Goal: Task Accomplishment & Management: Use online tool/utility

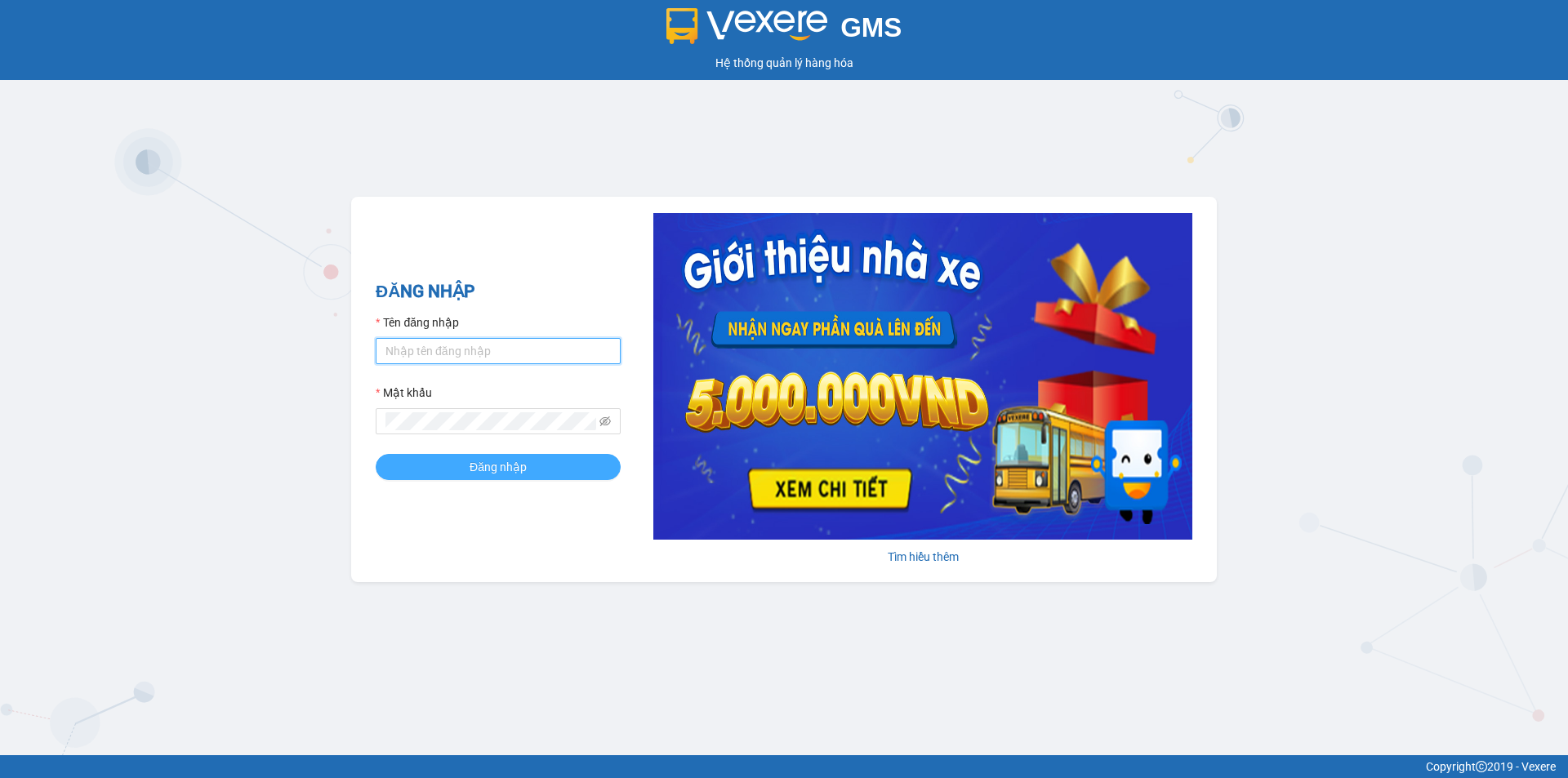
type input "trinh.hoanganh"
click at [468, 460] on button "Đăng nhập" at bounding box center [498, 467] width 245 height 26
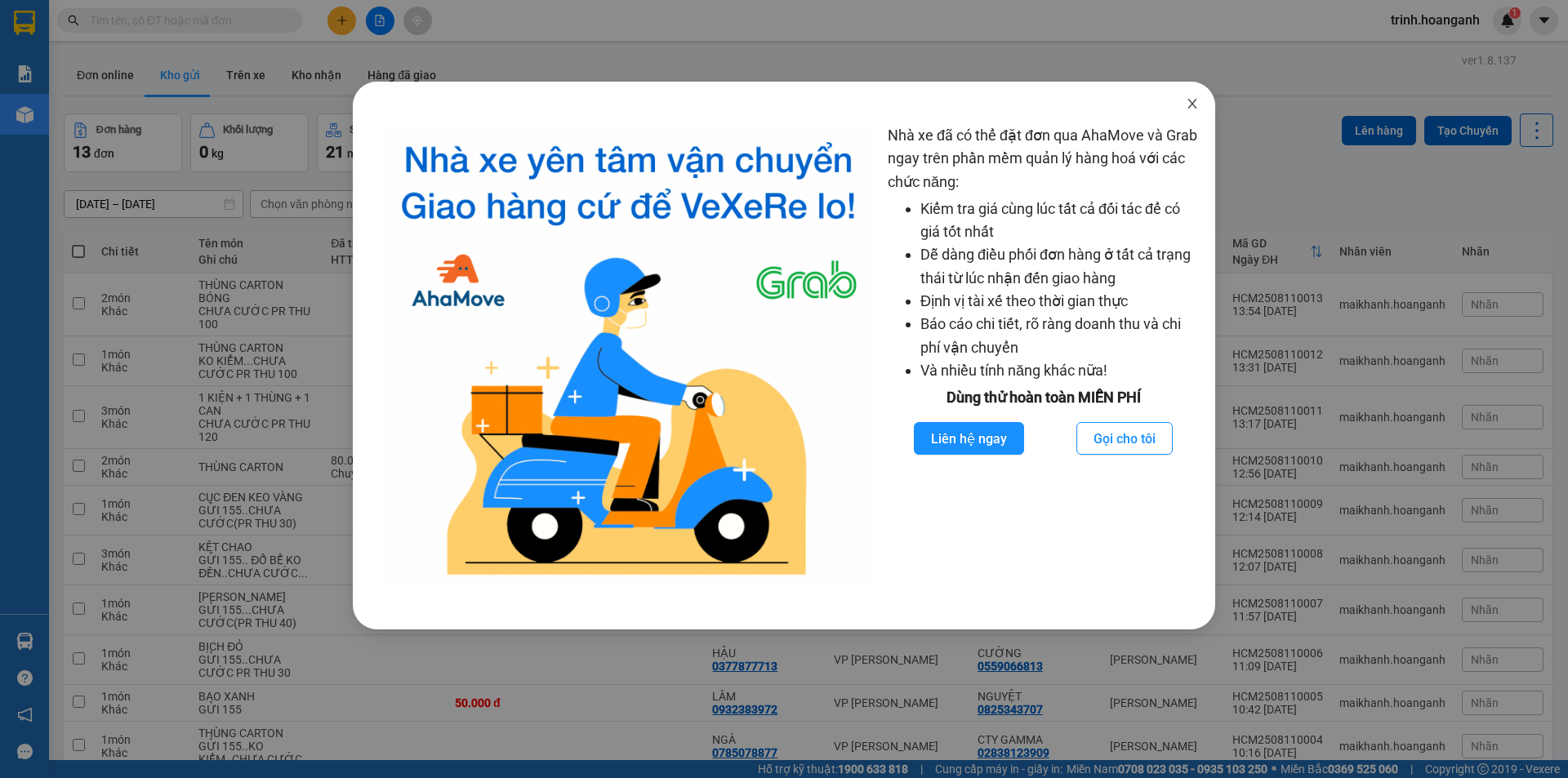
drag, startPoint x: 1196, startPoint y: 102, endPoint x: 746, endPoint y: 92, distance: 450.1
click at [1195, 102] on icon "close" at bounding box center [1192, 104] width 13 height 13
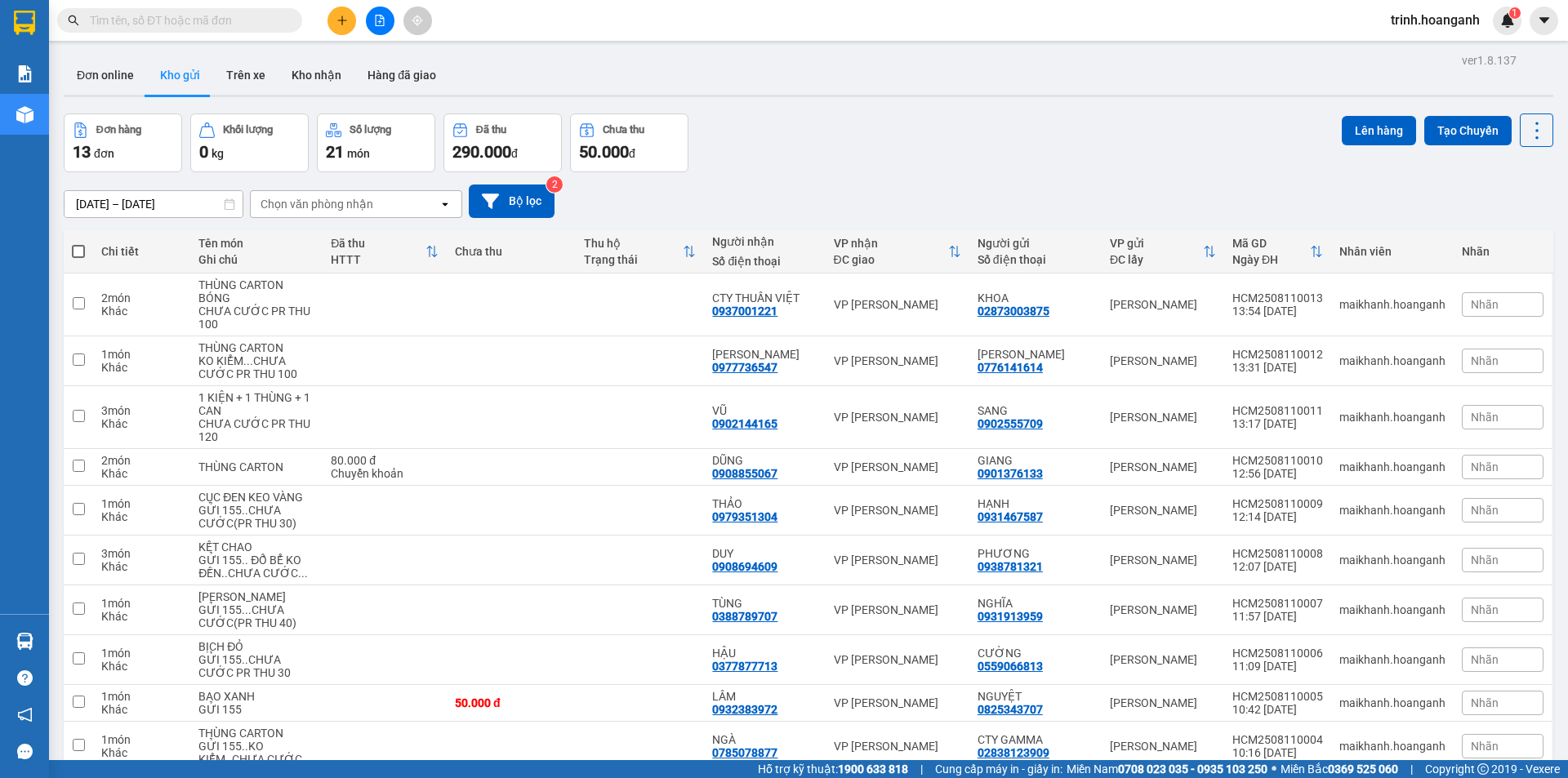
click at [371, 17] on button at bounding box center [379, 20] width 28 height 28
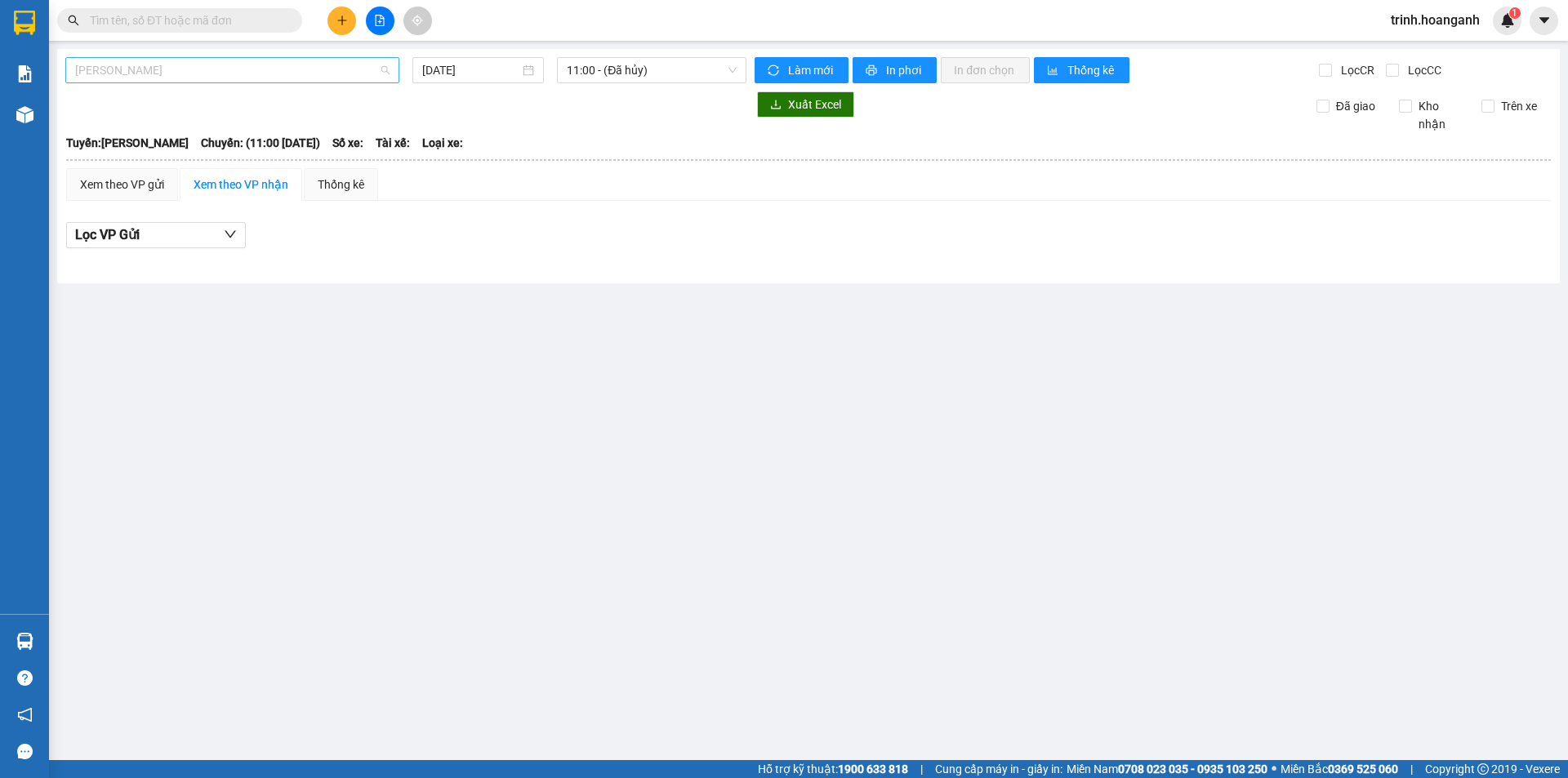
click at [148, 76] on span "[PERSON_NAME]" at bounding box center [233, 70] width 315 height 25
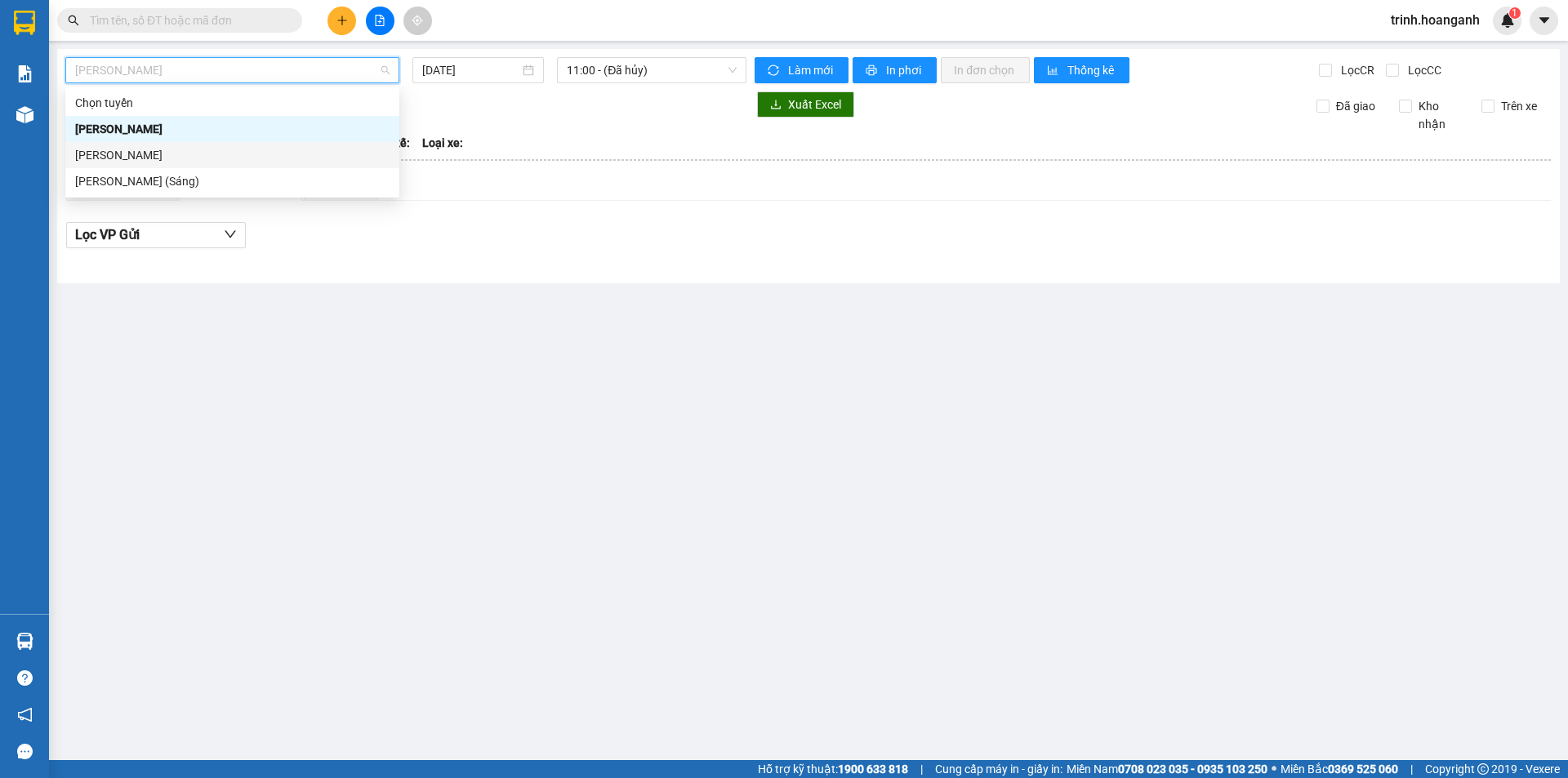
click at [146, 151] on div "[PERSON_NAME]" at bounding box center [233, 156] width 315 height 18
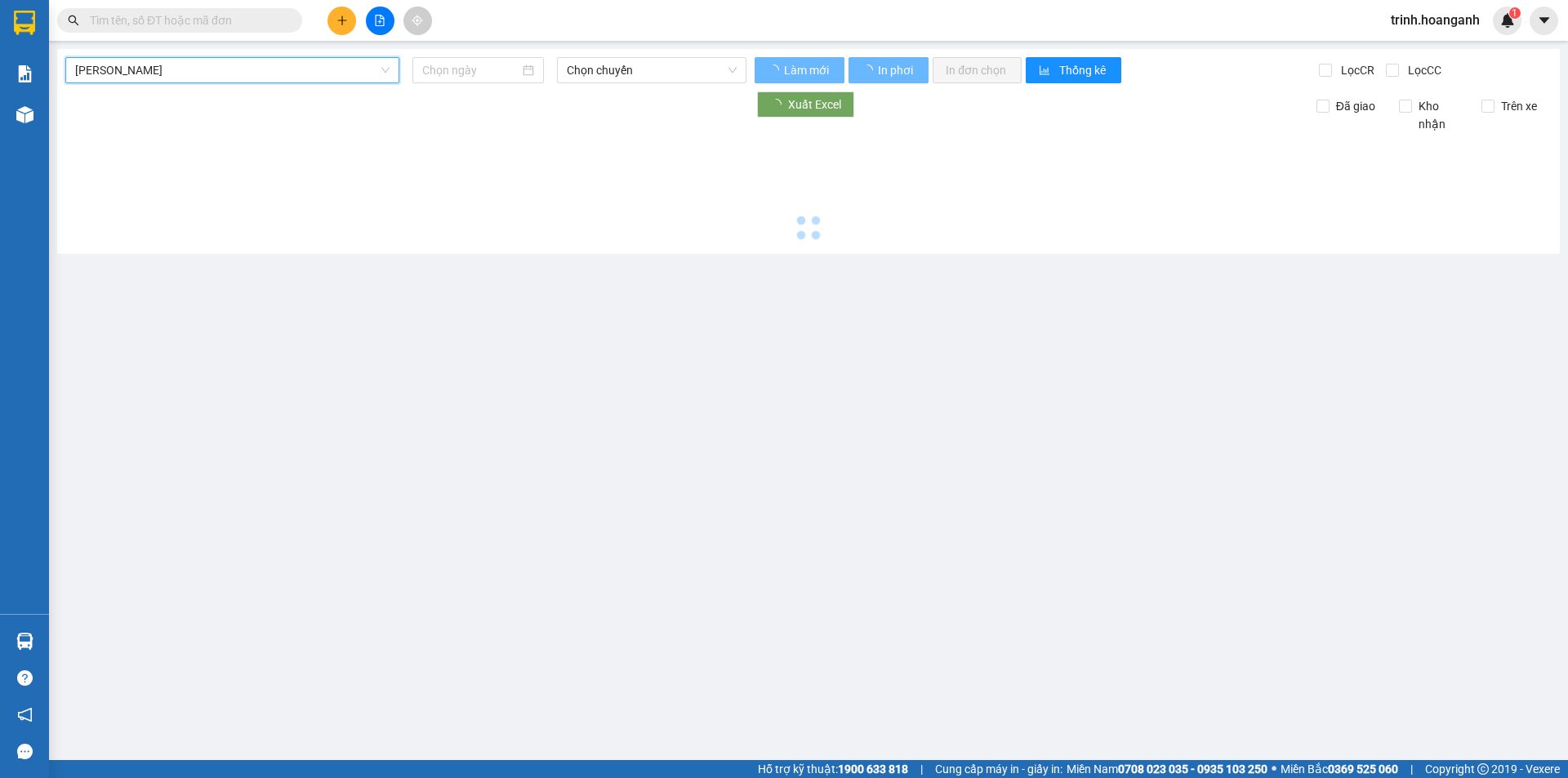
type input "[DATE]"
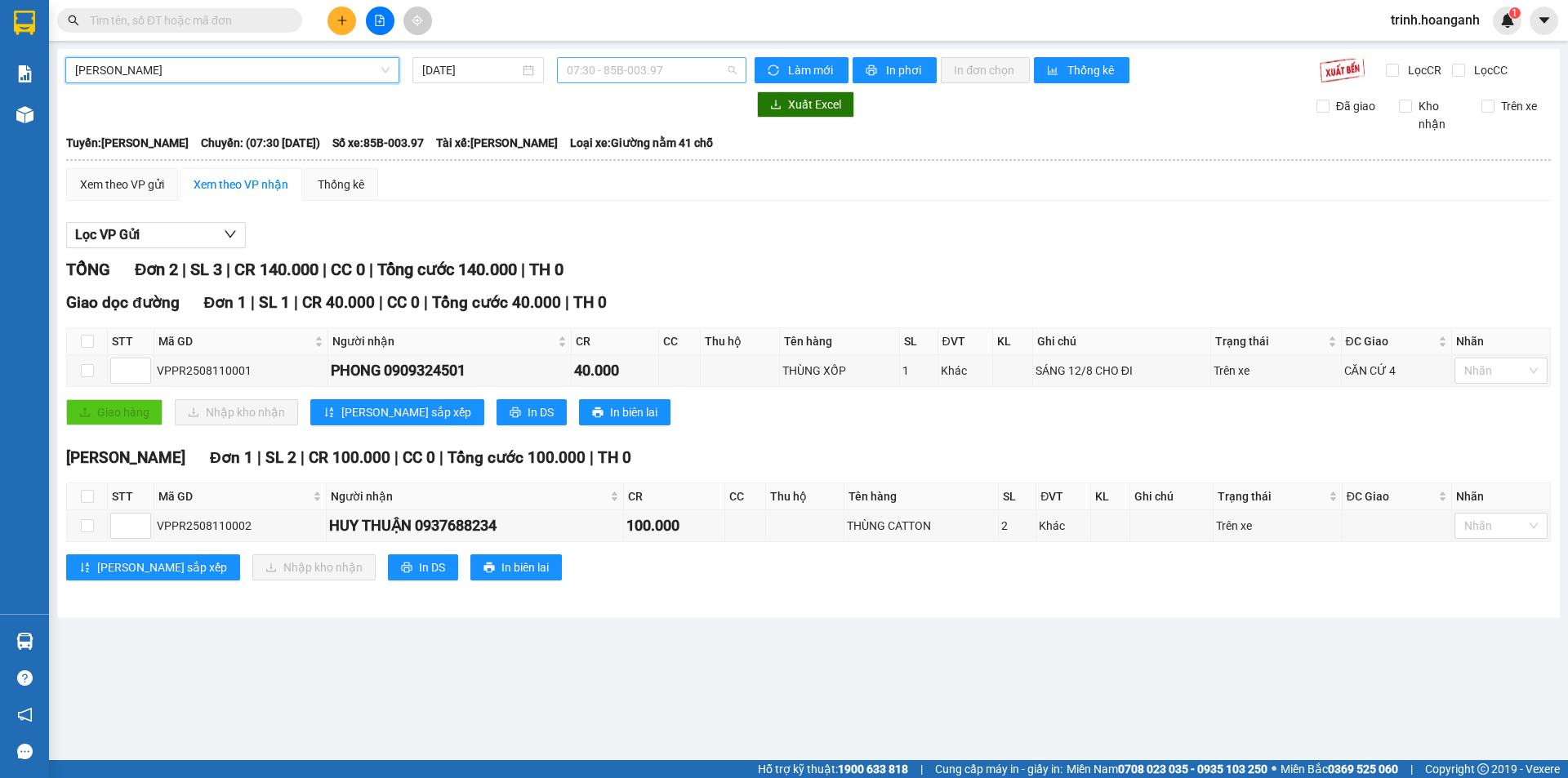
click at [592, 72] on span "07:30 - 85B-003.97" at bounding box center [652, 70] width 170 height 25
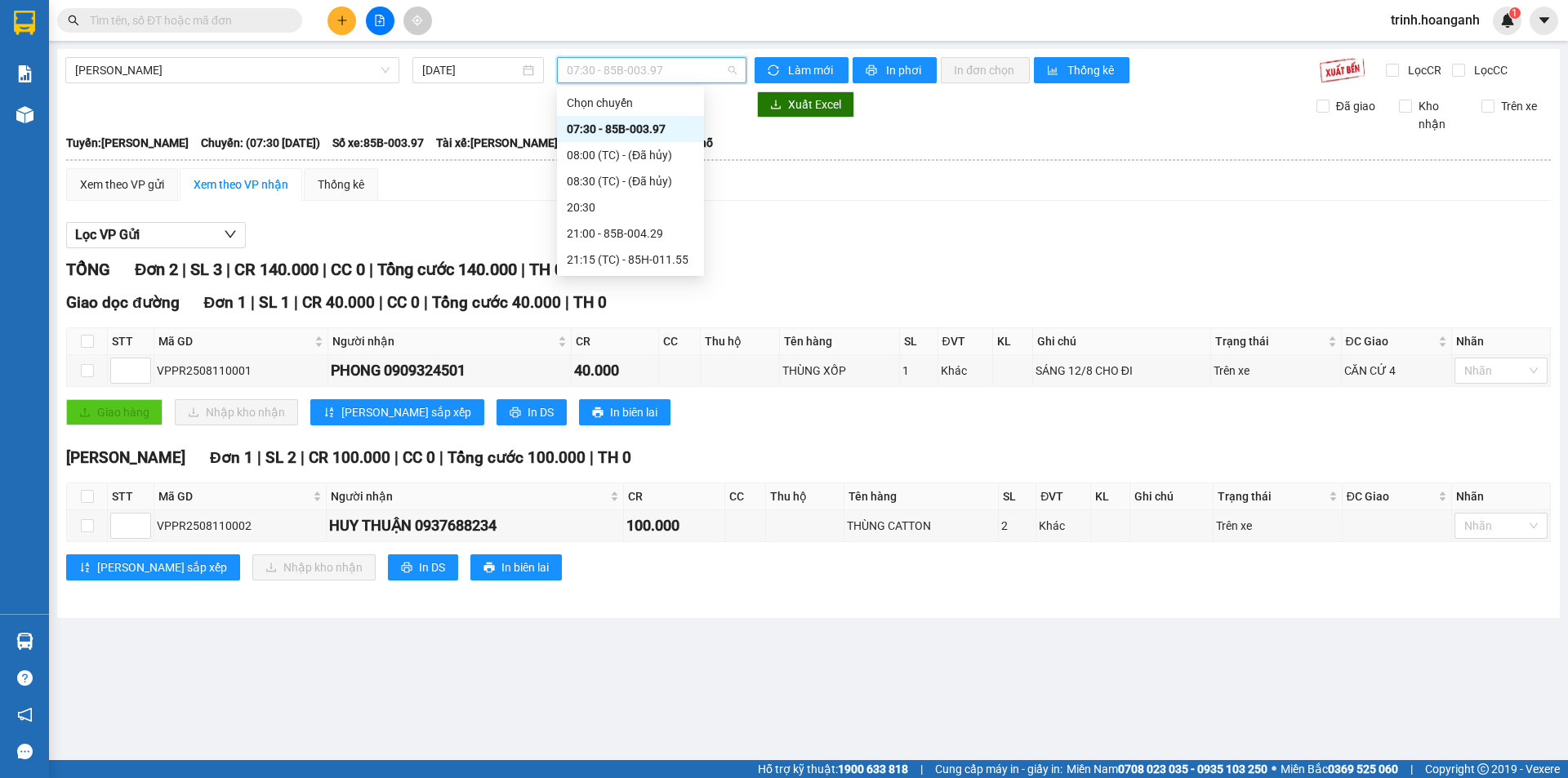
click at [626, 130] on div "07:30 - 85B-003.97" at bounding box center [631, 129] width 127 height 18
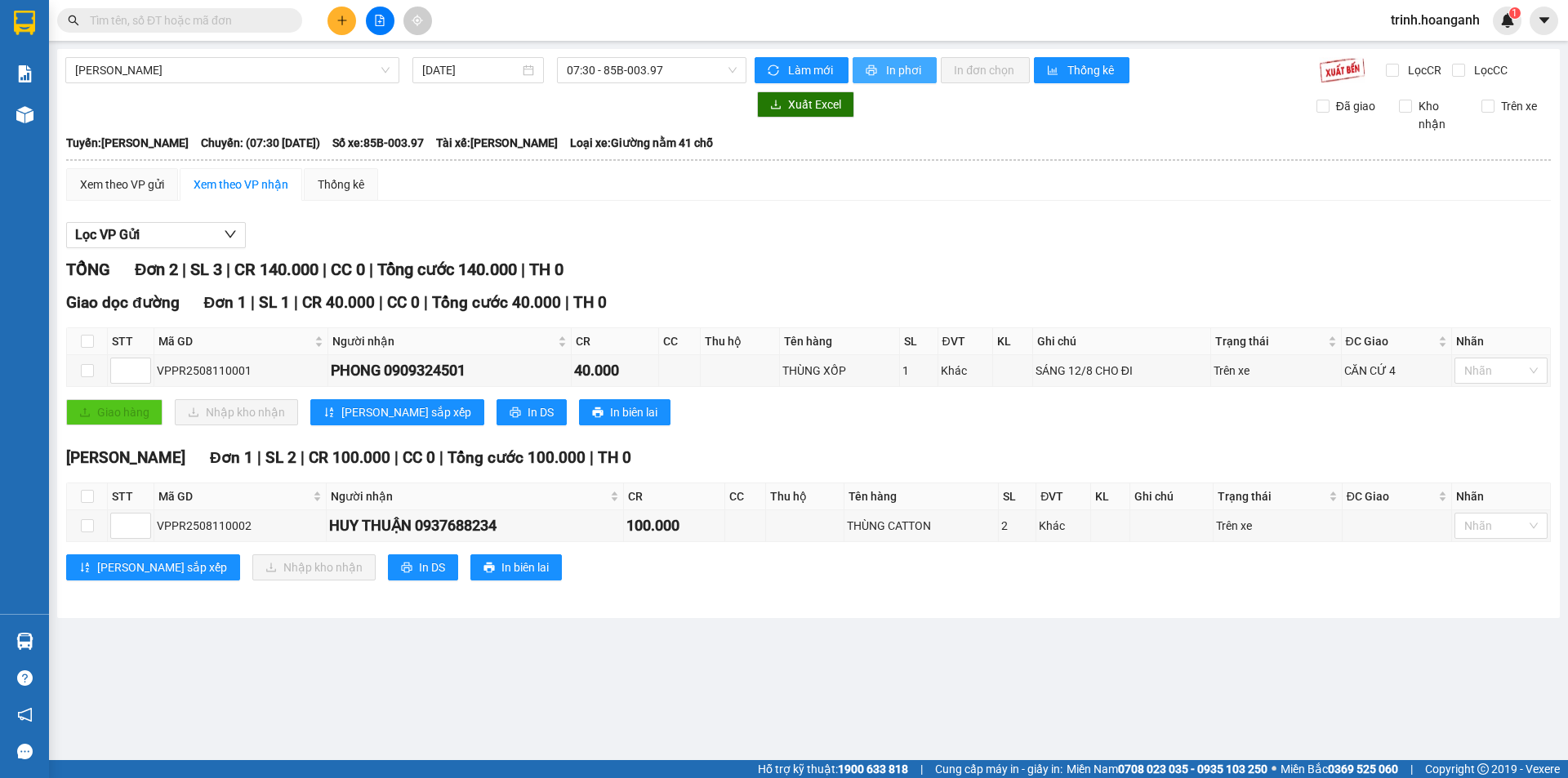
click at [911, 71] on span "In phơi" at bounding box center [905, 70] width 37 height 18
